Goal: Task Accomplishment & Management: Use online tool/utility

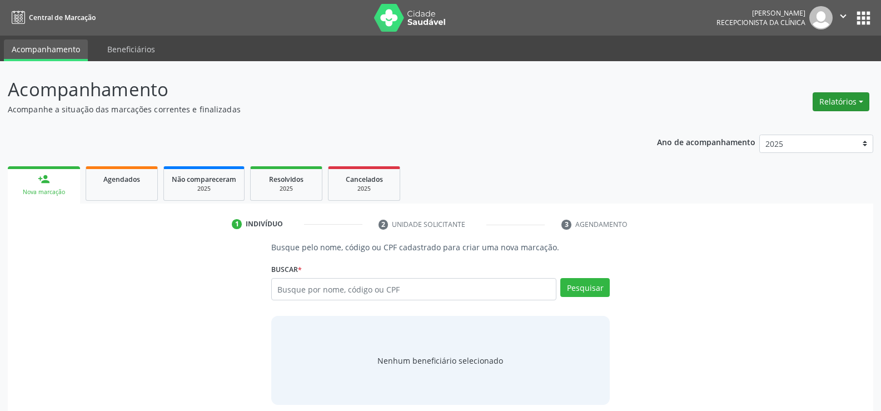
click at [821, 104] on button "Relatórios" at bounding box center [840, 101] width 57 height 19
click at [856, 99] on button "Relatórios" at bounding box center [840, 101] width 57 height 19
click at [789, 123] on link "Agendamentos" at bounding box center [809, 126] width 119 height 16
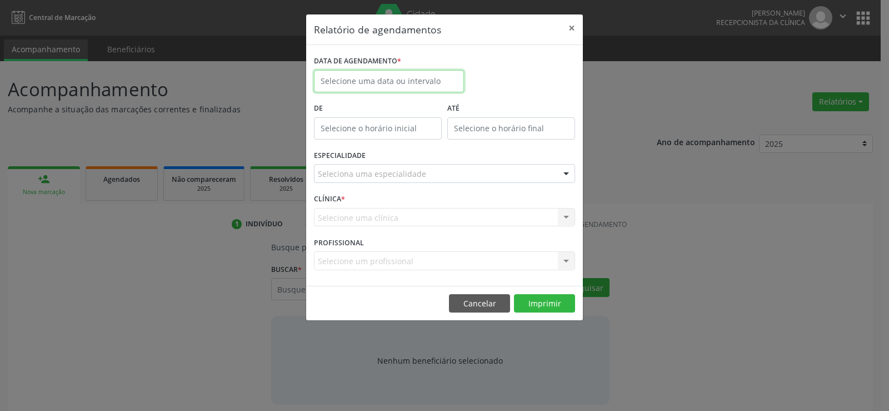
click at [352, 87] on body "Central de Marcação [PERSON_NAME] Gerra Recepcionista da clínica  Configuraçõe…" at bounding box center [444, 205] width 889 height 411
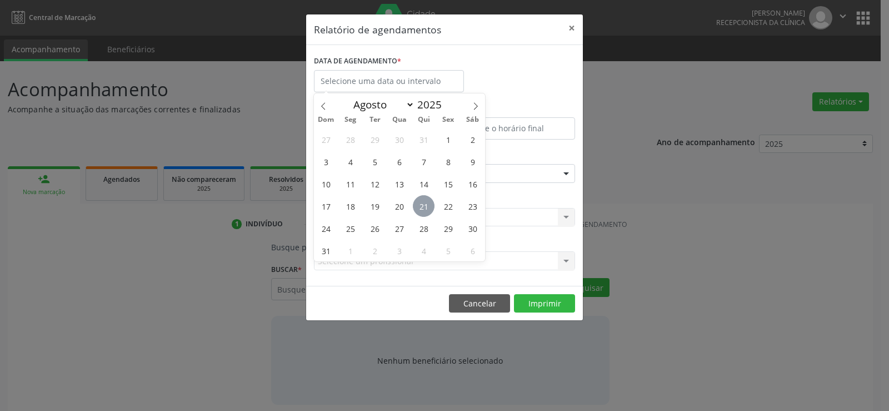
click at [425, 204] on span "21" at bounding box center [424, 206] width 22 height 22
type input "21/08/2025"
click at [425, 204] on span "21" at bounding box center [424, 206] width 22 height 22
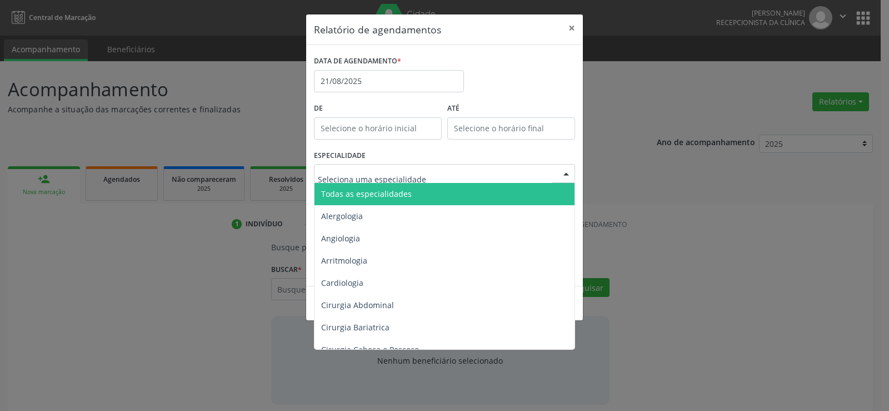
click at [411, 188] on span "Todas as especialidades" at bounding box center [445, 194] width 262 height 22
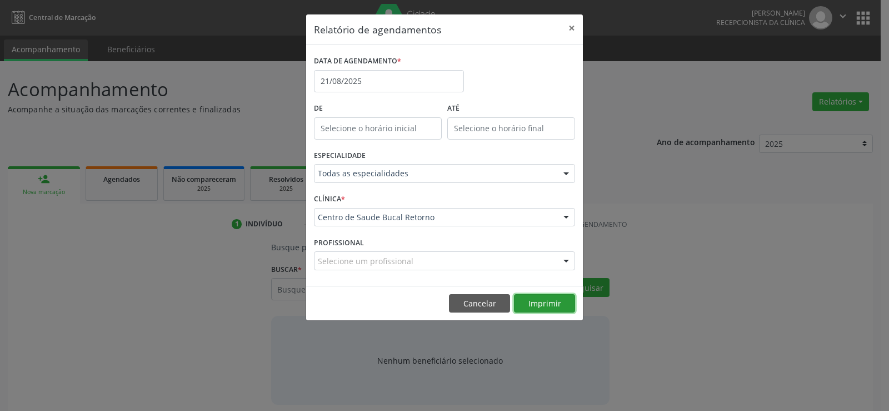
click at [539, 307] on button "Imprimir" at bounding box center [544, 303] width 61 height 19
